Goal: Task Accomplishment & Management: Use online tool/utility

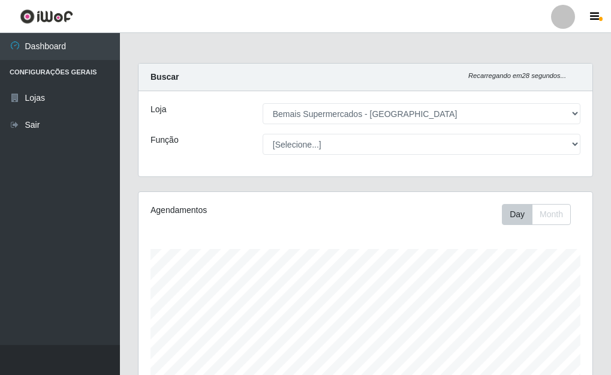
select select "249"
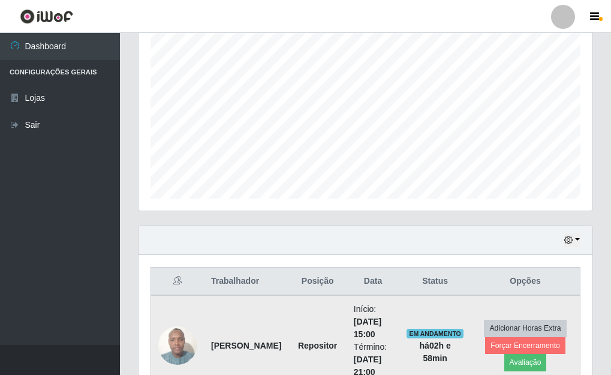
scroll to position [228, 0]
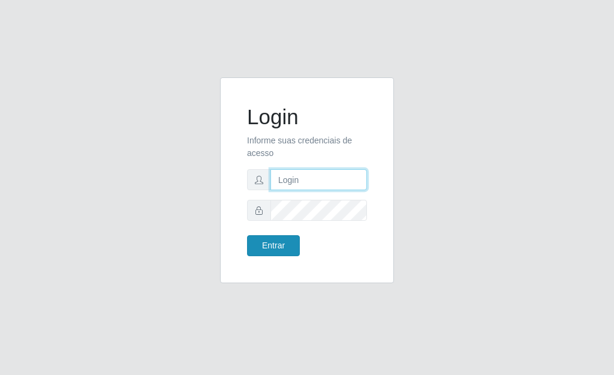
type input "[PERSON_NAME]"
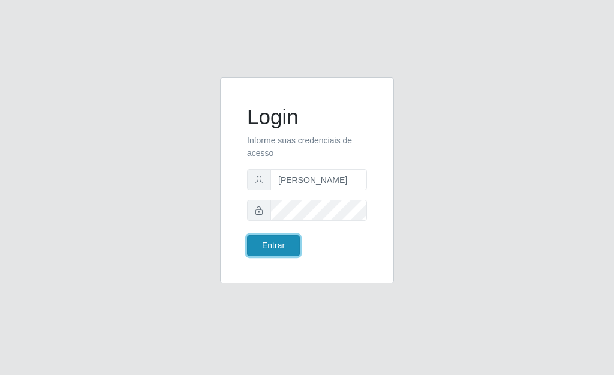
click at [279, 239] on button "Entrar" at bounding box center [273, 245] width 53 height 21
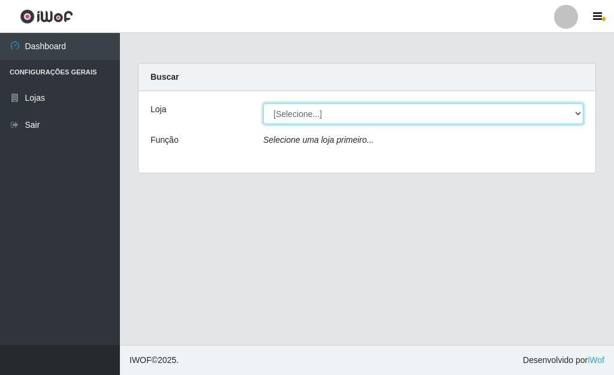
drag, startPoint x: 569, startPoint y: 112, endPoint x: 563, endPoint y: 113, distance: 6.1
click at [569, 112] on select "[Selecione...] Bemais Supermercados - [GEOGRAPHIC_DATA]" at bounding box center [423, 113] width 320 height 21
select select "249"
click at [263, 103] on select "[Selecione...] Bemais Supermercados - [GEOGRAPHIC_DATA]" at bounding box center [423, 113] width 320 height 21
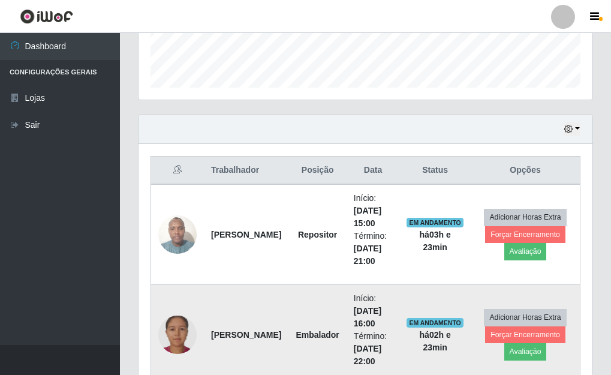
scroll to position [169, 0]
